Goal: Information Seeking & Learning: Find contact information

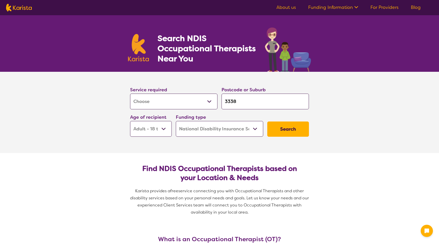
select select "[MEDICAL_DATA]"
select select "AD"
select select "NDIS"
select select "[MEDICAL_DATA]"
select select "AD"
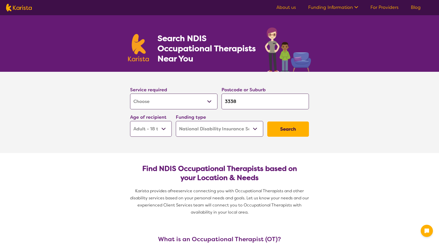
select select "NDIS"
click at [163, 105] on select "Allied Health Assistant Assessment ([MEDICAL_DATA] or [MEDICAL_DATA]) Behaviour…" at bounding box center [173, 102] width 87 height 16
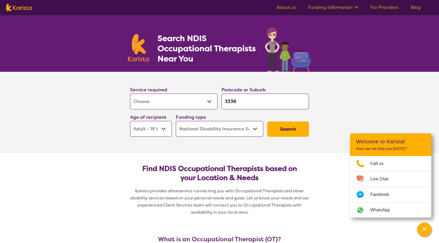
select select "Psychology"
click at [130, 94] on select "Allied Health Assistant Assessment ([MEDICAL_DATA] or [MEDICAL_DATA]) Behaviour…" at bounding box center [173, 102] width 87 height 16
select select "Psychology"
click at [282, 128] on button "Search" at bounding box center [288, 129] width 42 height 15
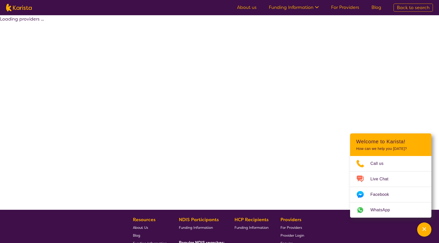
select select "by_score"
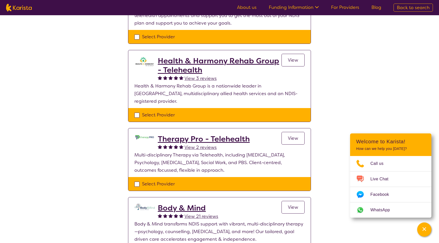
scroll to position [109, 0]
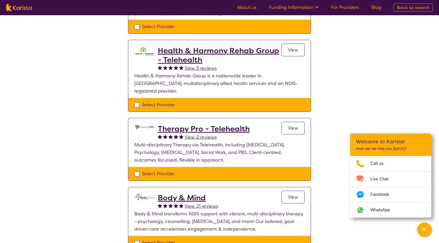
click at [171, 194] on h2 "Body & Mind" at bounding box center [188, 198] width 60 height 9
